Goal: Find specific page/section: Find specific page/section

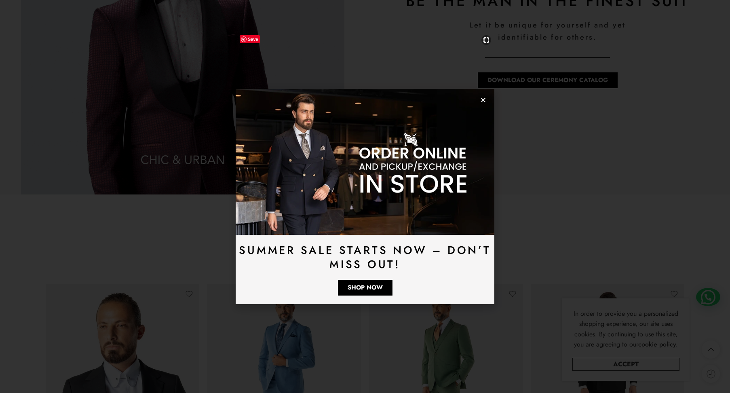
scroll to position [1294, 0]
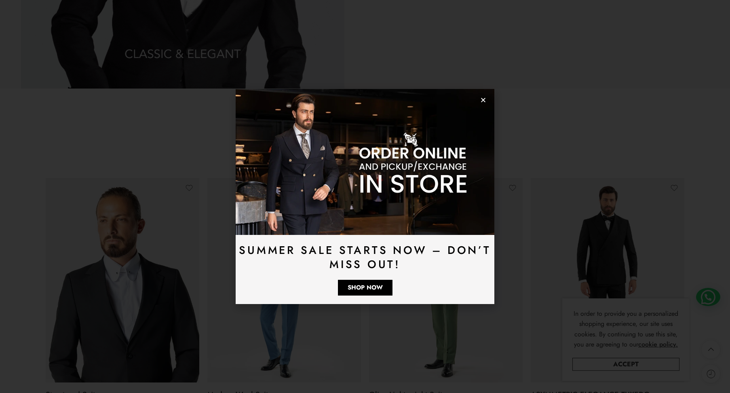
click at [483, 97] on icon "Close" at bounding box center [483, 100] width 6 height 6
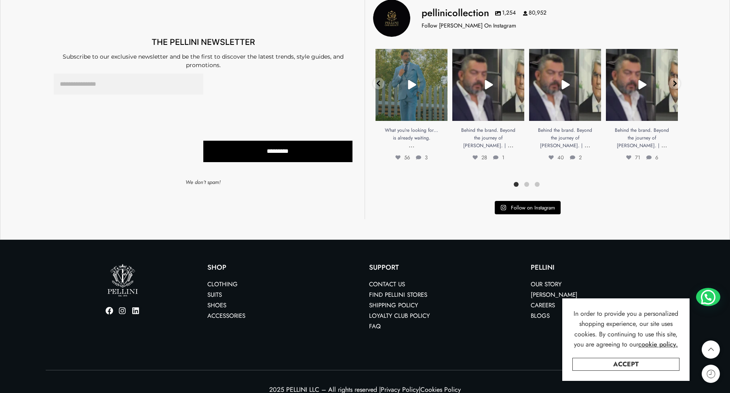
scroll to position [2388, 0]
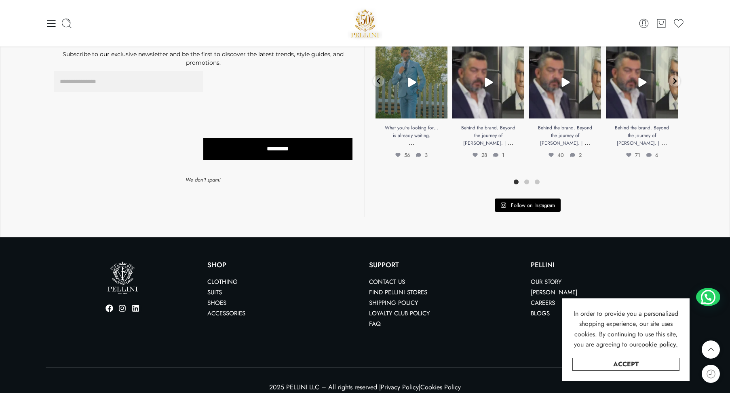
click at [405, 288] on link "Find Pellini Stores" at bounding box center [398, 292] width 58 height 9
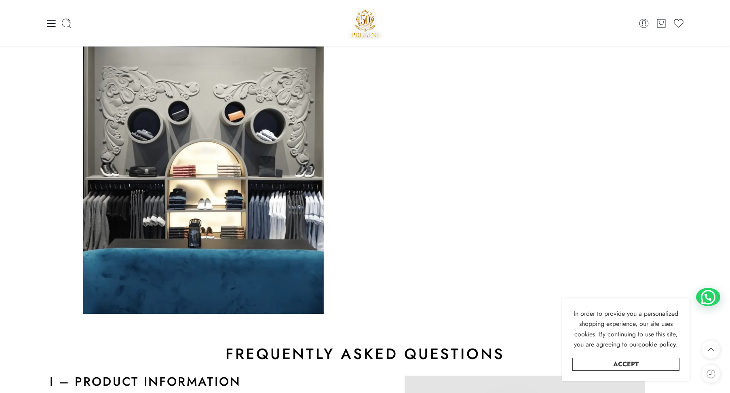
scroll to position [450, 0]
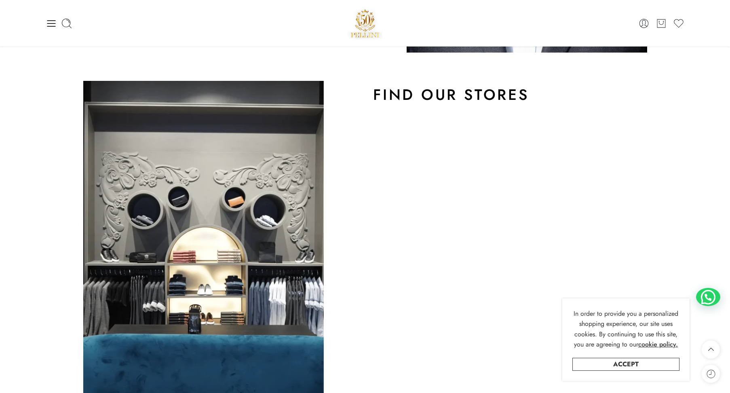
click at [410, 89] on h2 "Find Our Stores" at bounding box center [526, 94] width 307 height 19
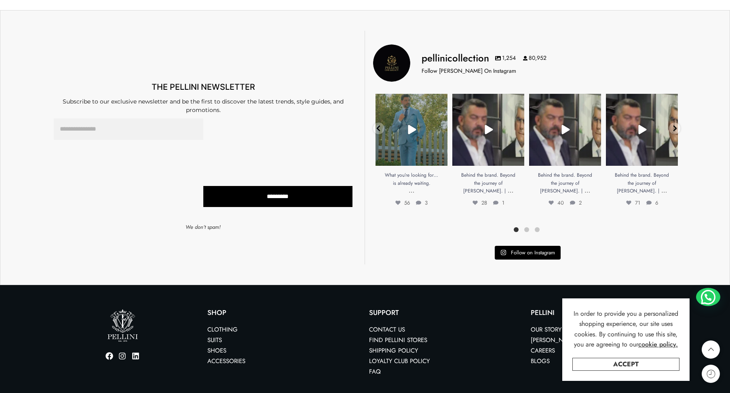
scroll to position [1479, 0]
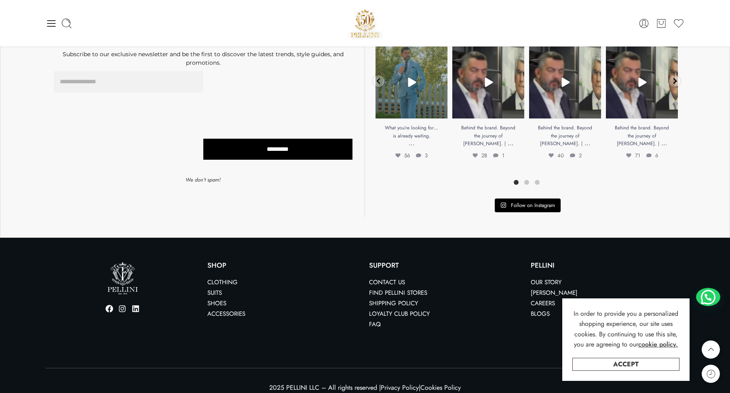
click at [566, 288] on link "[PERSON_NAME]" at bounding box center [554, 292] width 47 height 9
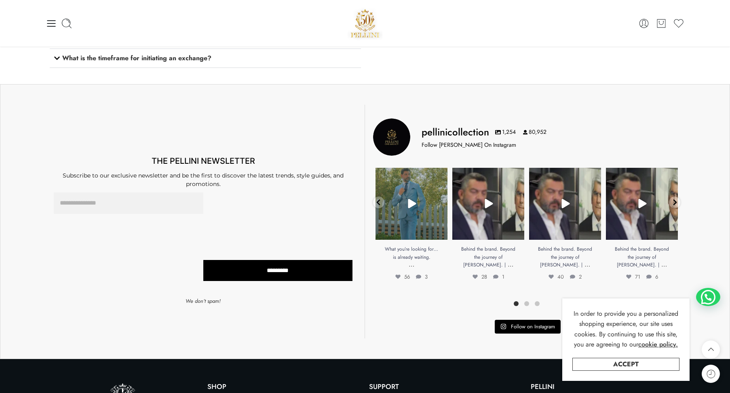
scroll to position [1236, 0]
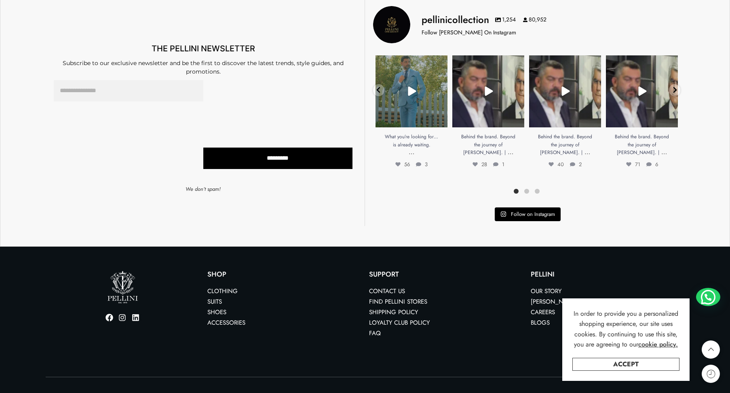
scroll to position [757, 0]
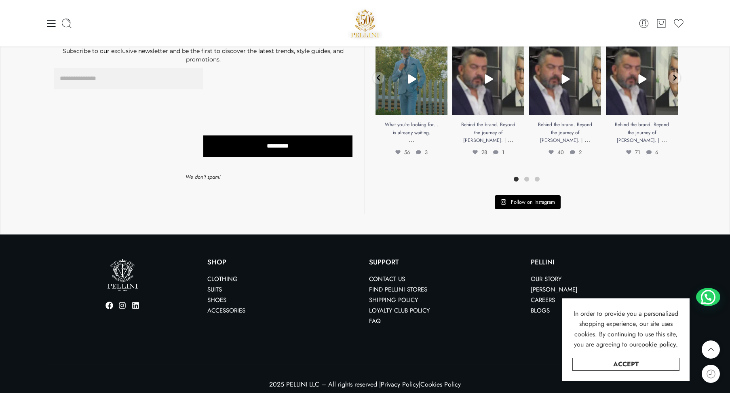
click at [412, 286] on link "Find Pellini Stores" at bounding box center [398, 289] width 58 height 9
